Goal: Navigation & Orientation: Go to known website

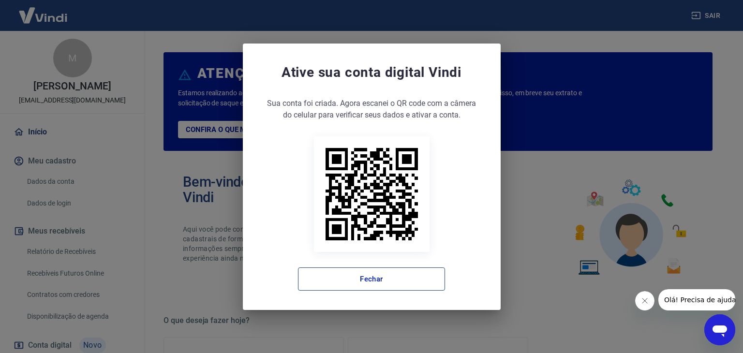
click at [372, 275] on button "Fechar" at bounding box center [371, 279] width 147 height 23
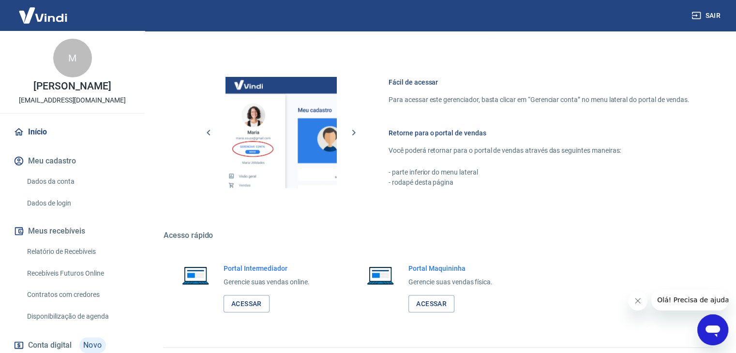
scroll to position [511, 0]
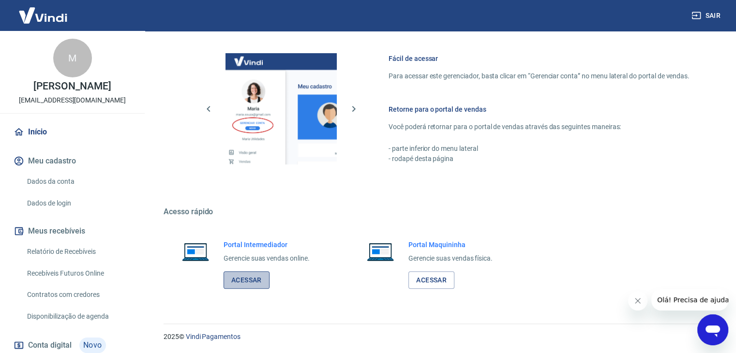
click at [240, 281] on link "Acessar" at bounding box center [246, 280] width 46 height 18
